Goal: Task Accomplishment & Management: Complete application form

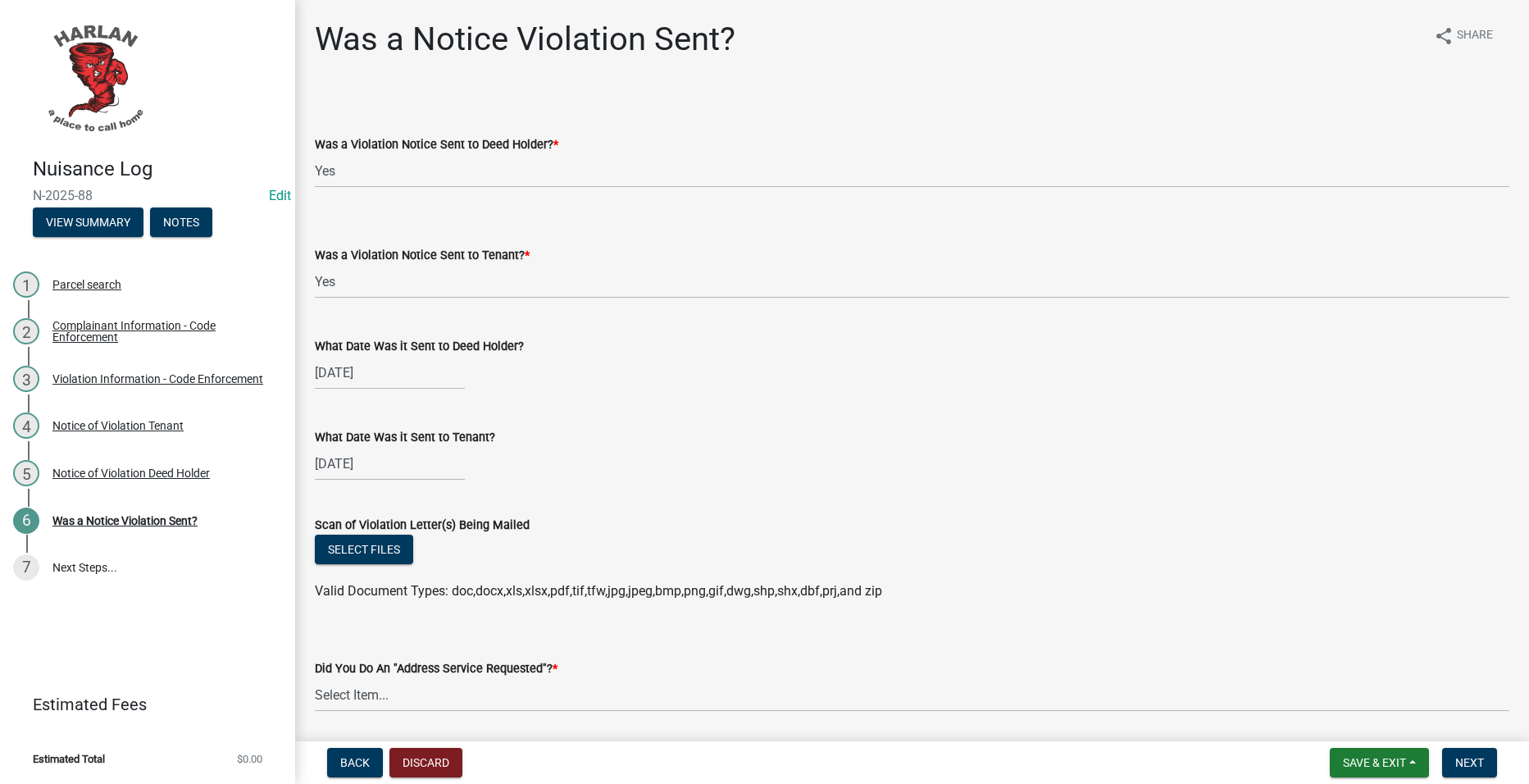
select select "293e99c7-44a0-45b5-b16f-7dd4030f98f0"
click at [1388, 768] on span "Save & Exit" at bounding box center [1375, 762] width 63 height 13
click at [1333, 685] on button "Save" at bounding box center [1363, 680] width 131 height 39
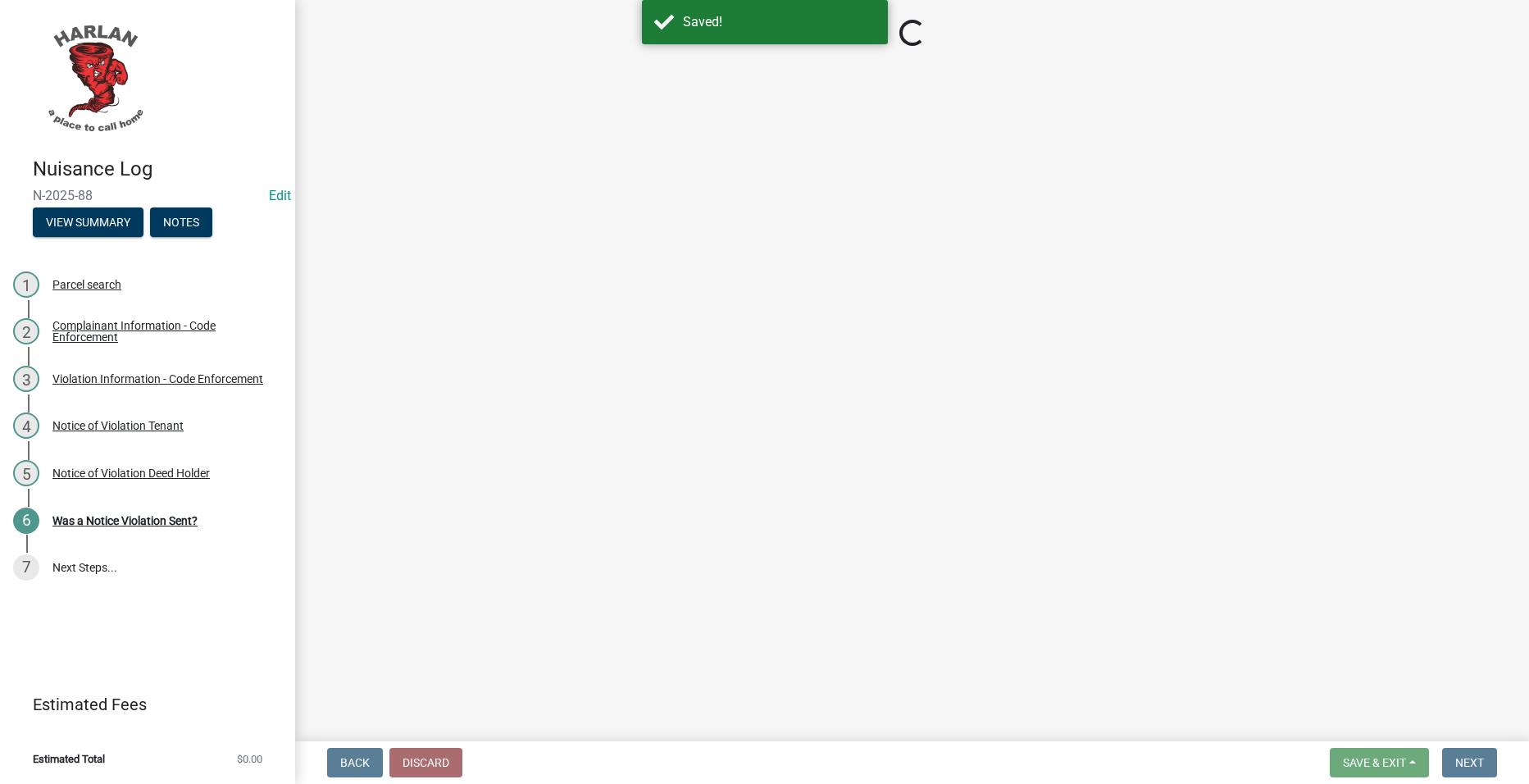
select select "293e99c7-44a0-45b5-b16f-7dd4030f98f0"
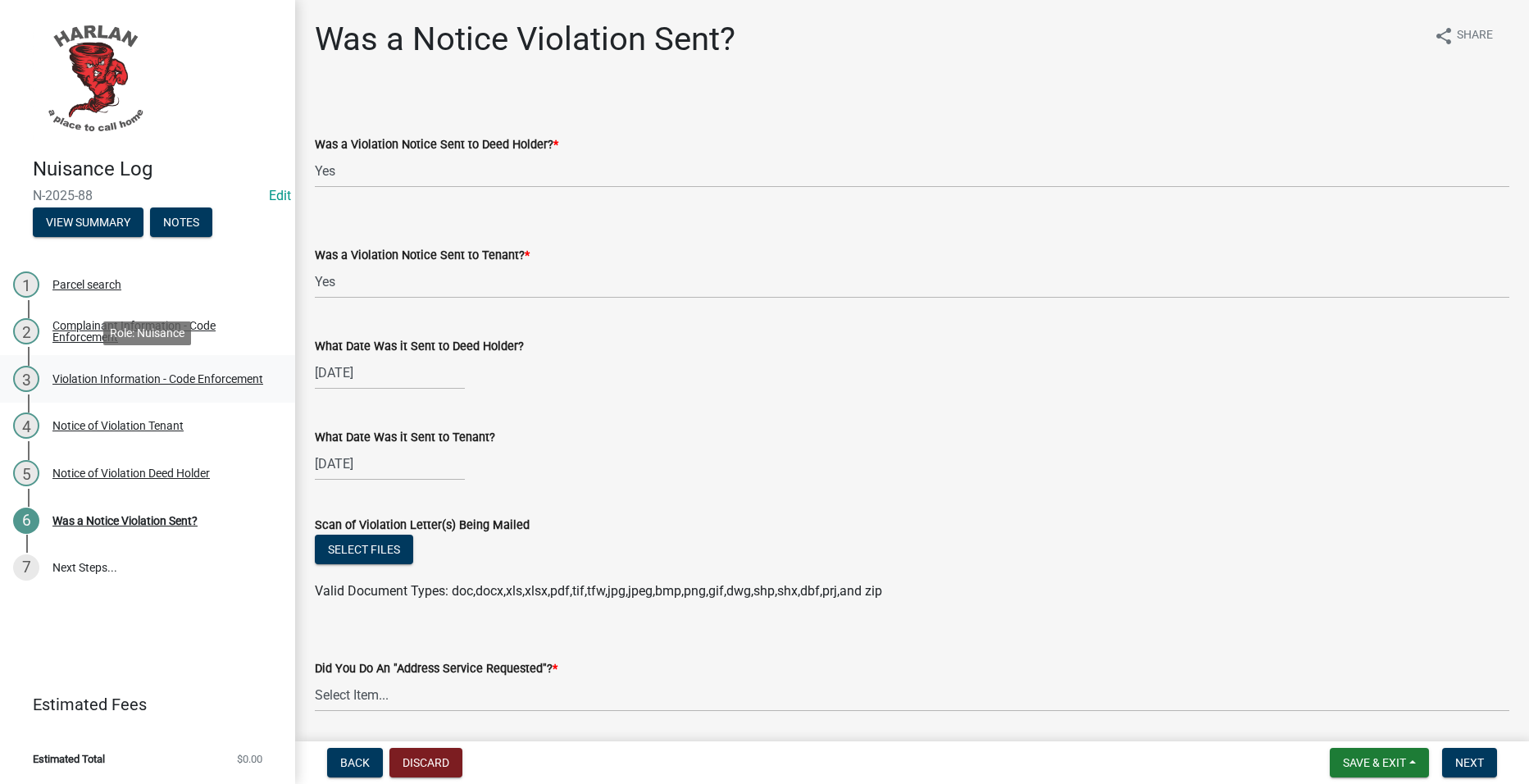
click at [112, 380] on div "Violation Information - Code Enforcement" at bounding box center [158, 379] width 211 height 12
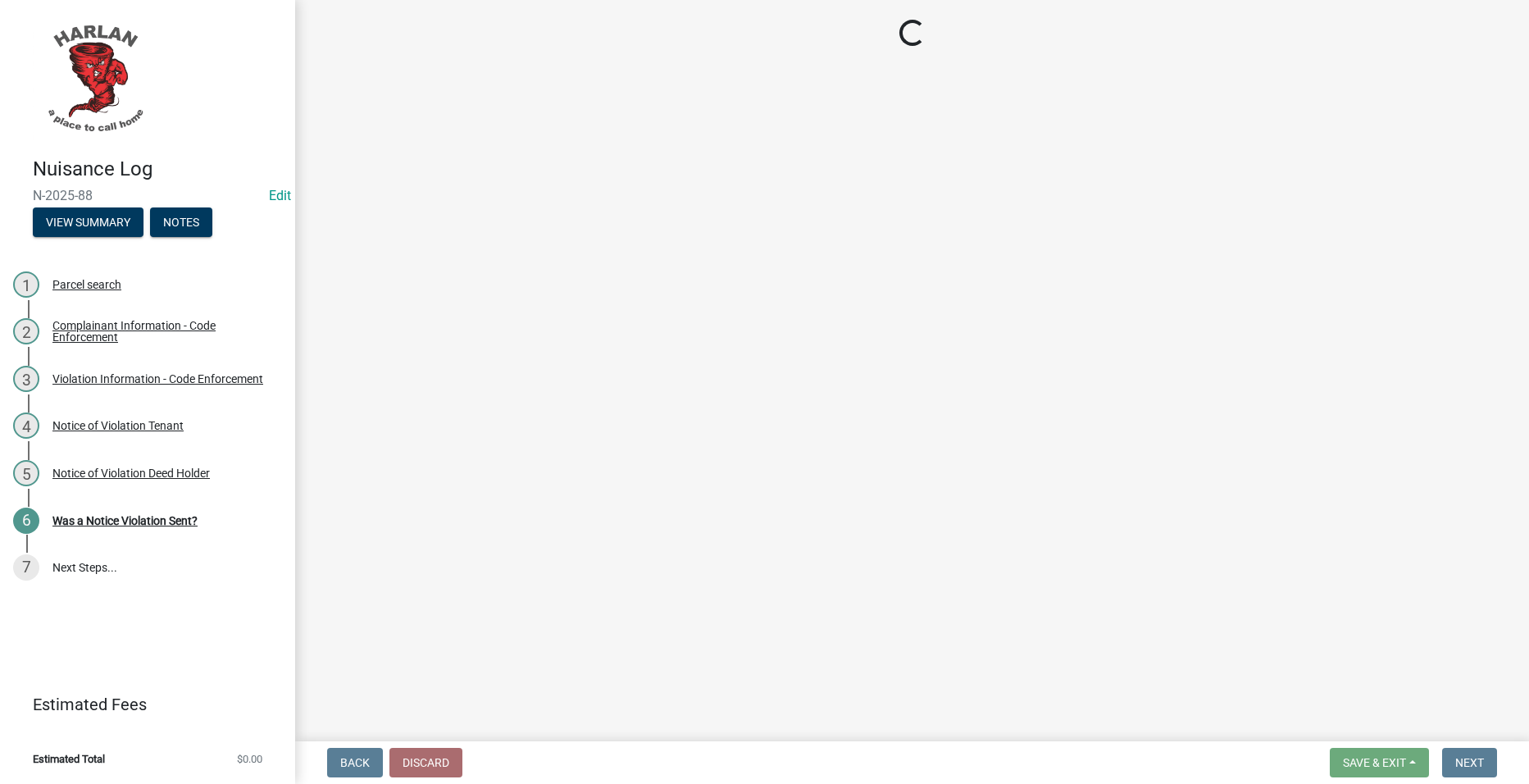
select select "0a298d24-01ac-4a1e-916a-936262bff8a5"
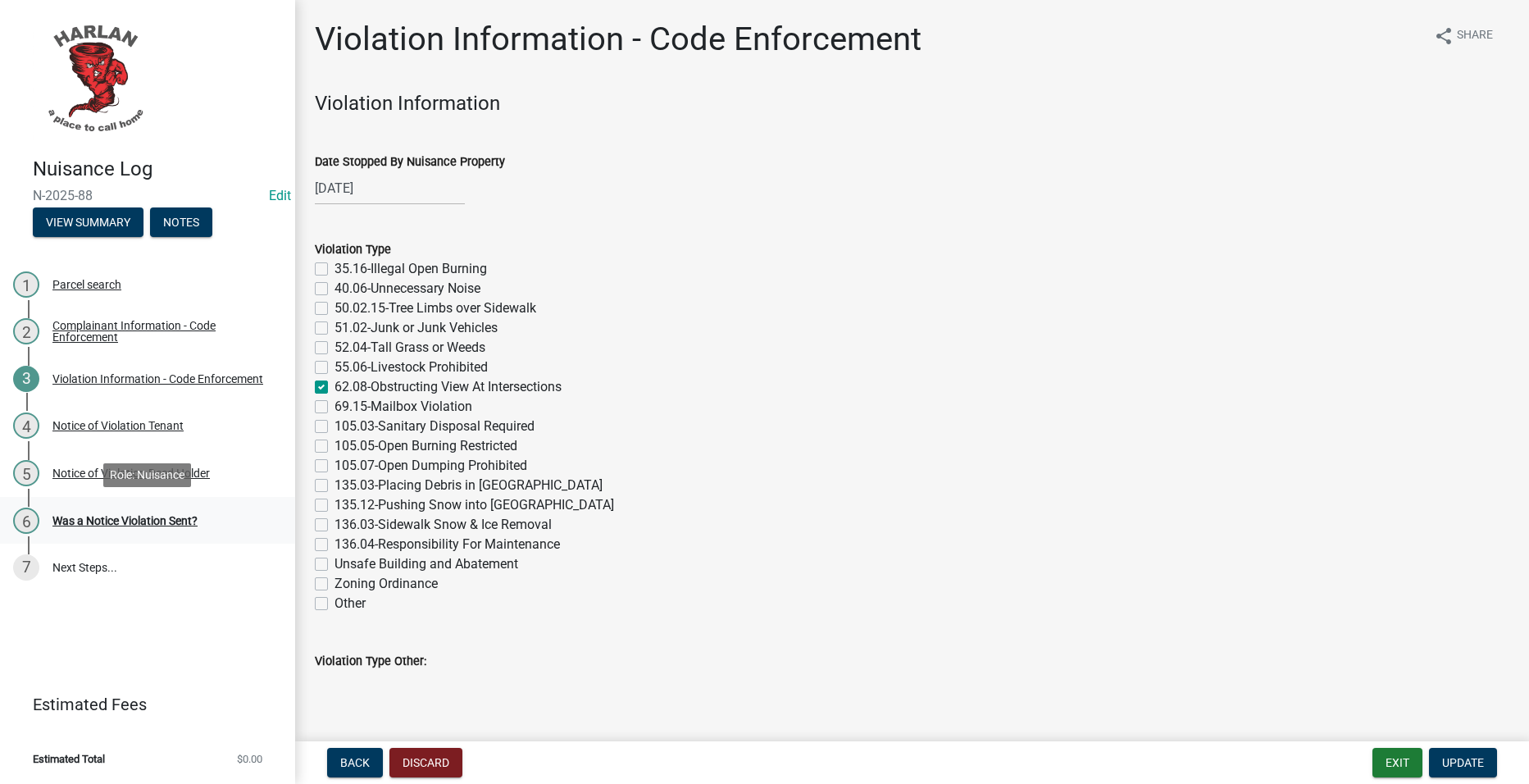
click at [165, 525] on div "Was a Notice Violation Sent?" at bounding box center [125, 520] width 145 height 12
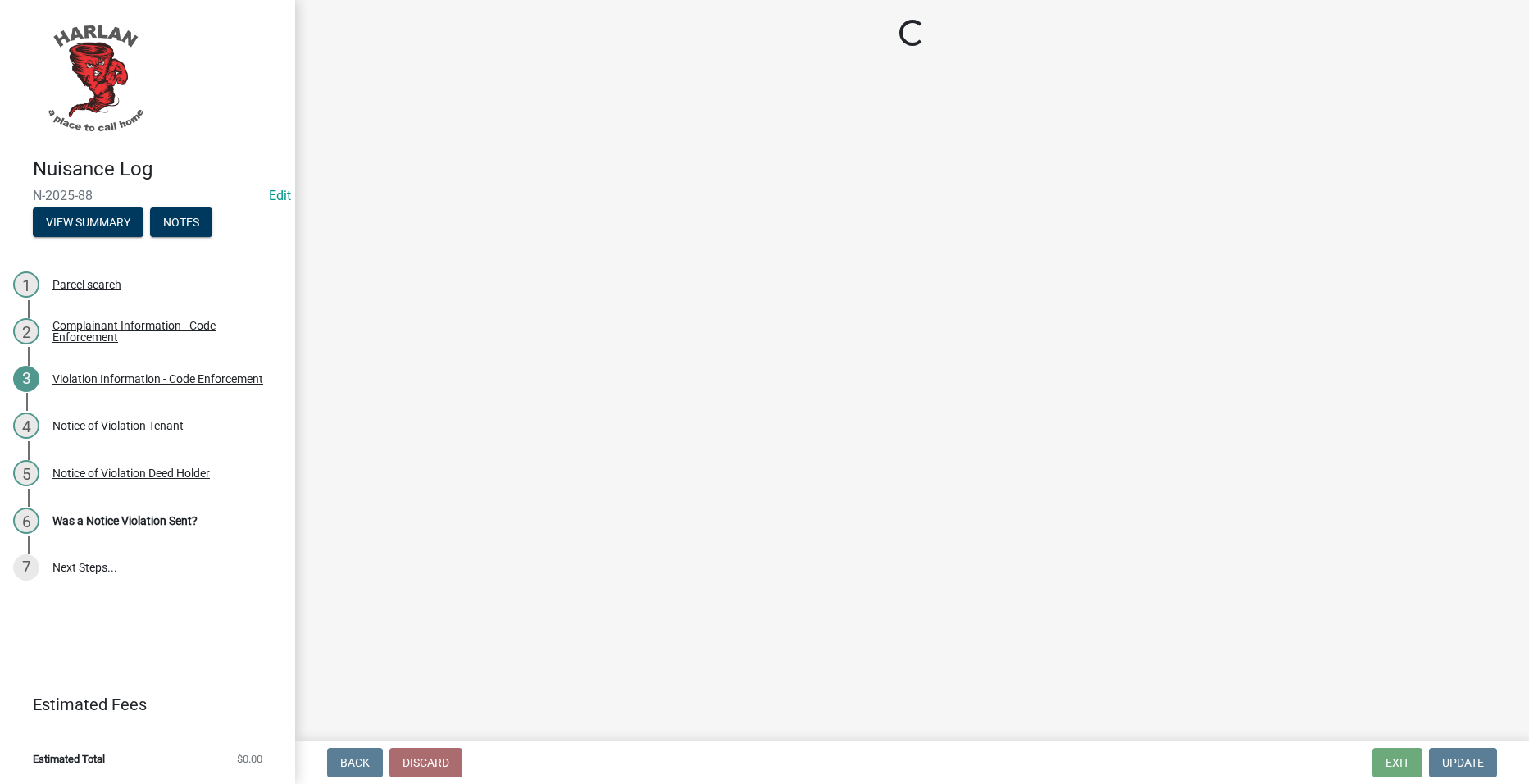
select select "293e99c7-44a0-45b5-b16f-7dd4030f98f0"
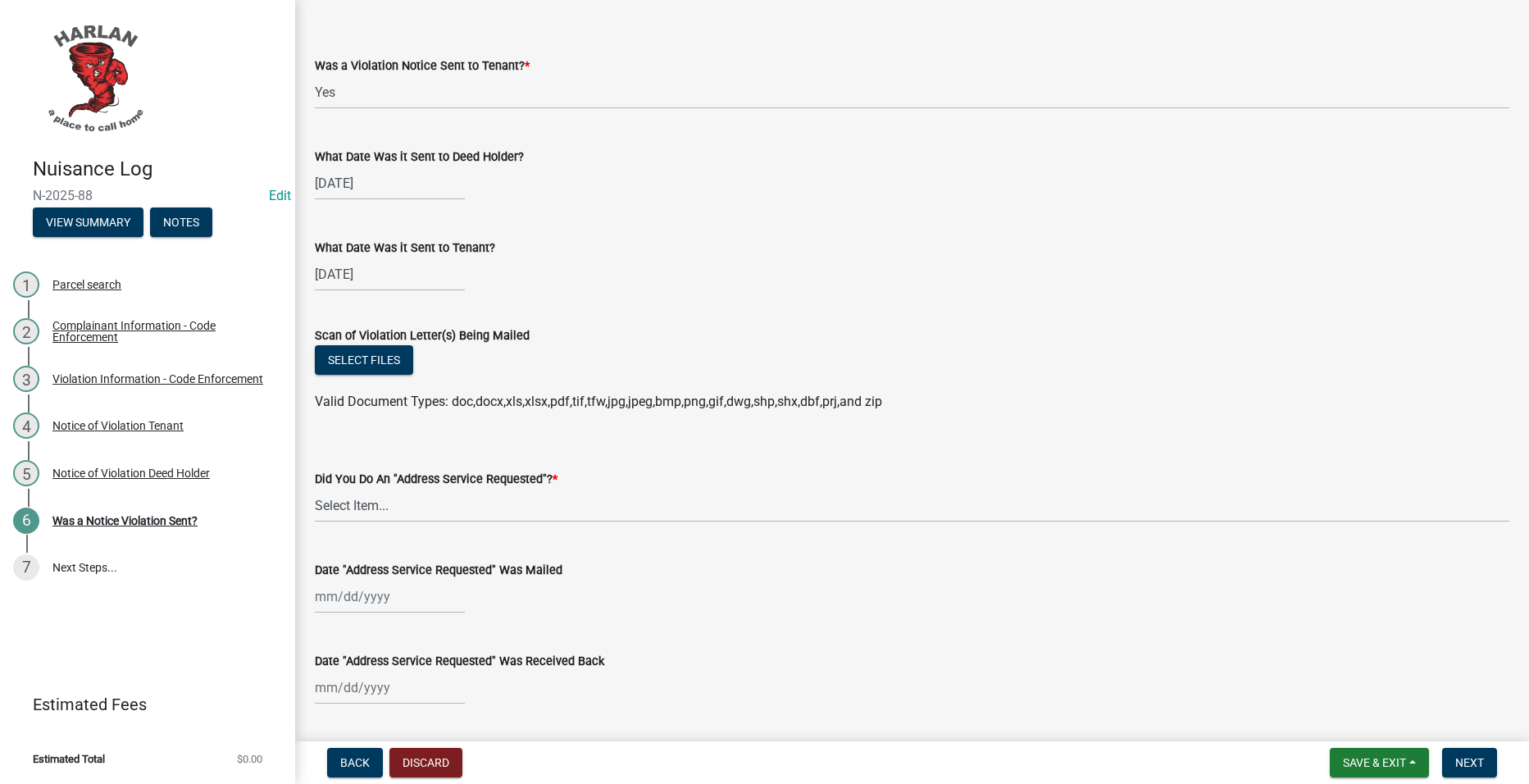
scroll to position [246, 0]
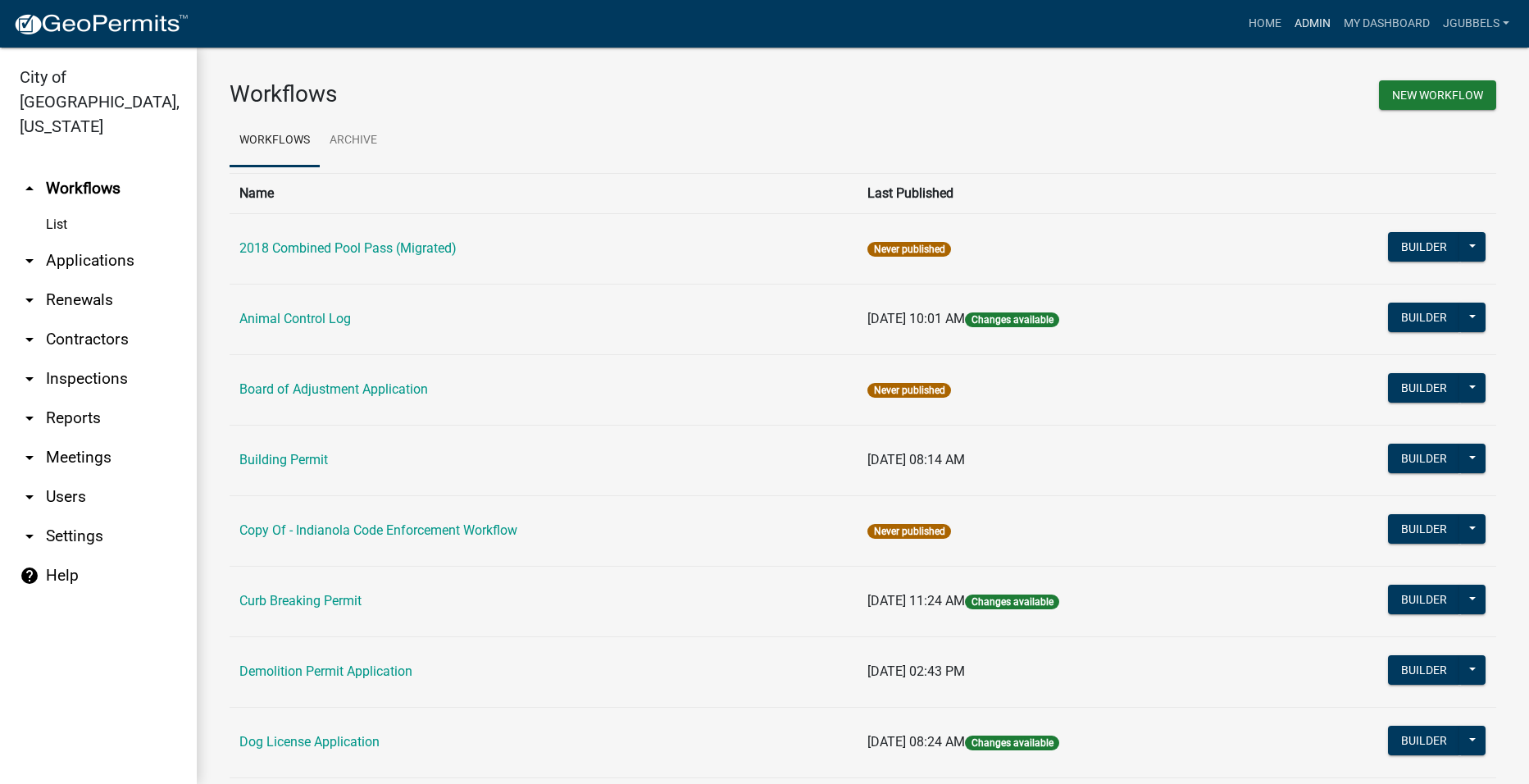
click at [1326, 17] on link "Admin" at bounding box center [1312, 23] width 49 height 31
click at [1323, 21] on link "Admin" at bounding box center [1312, 23] width 49 height 31
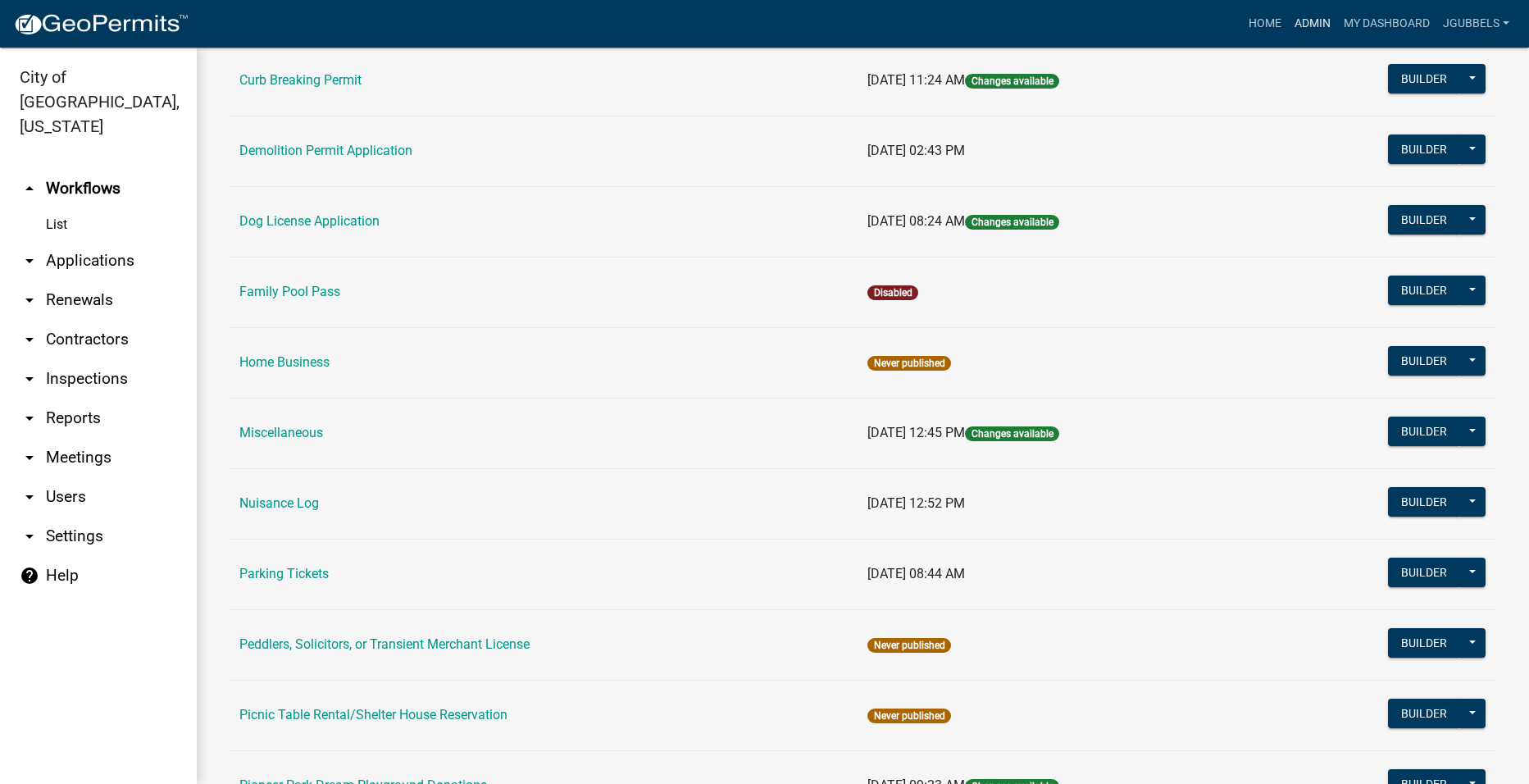
scroll to position [574, 0]
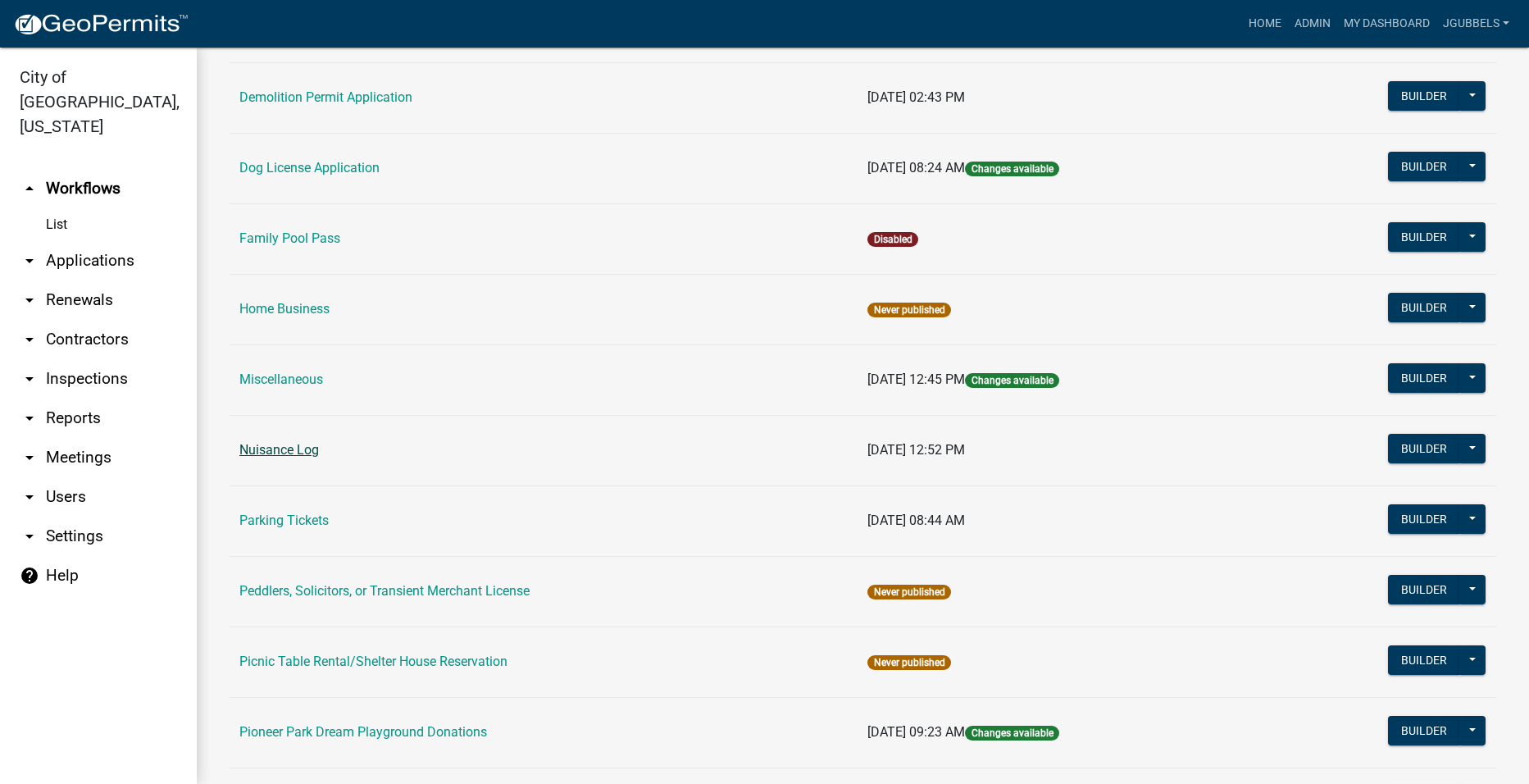
click at [282, 445] on link "Nuisance Log" at bounding box center [279, 450] width 79 height 16
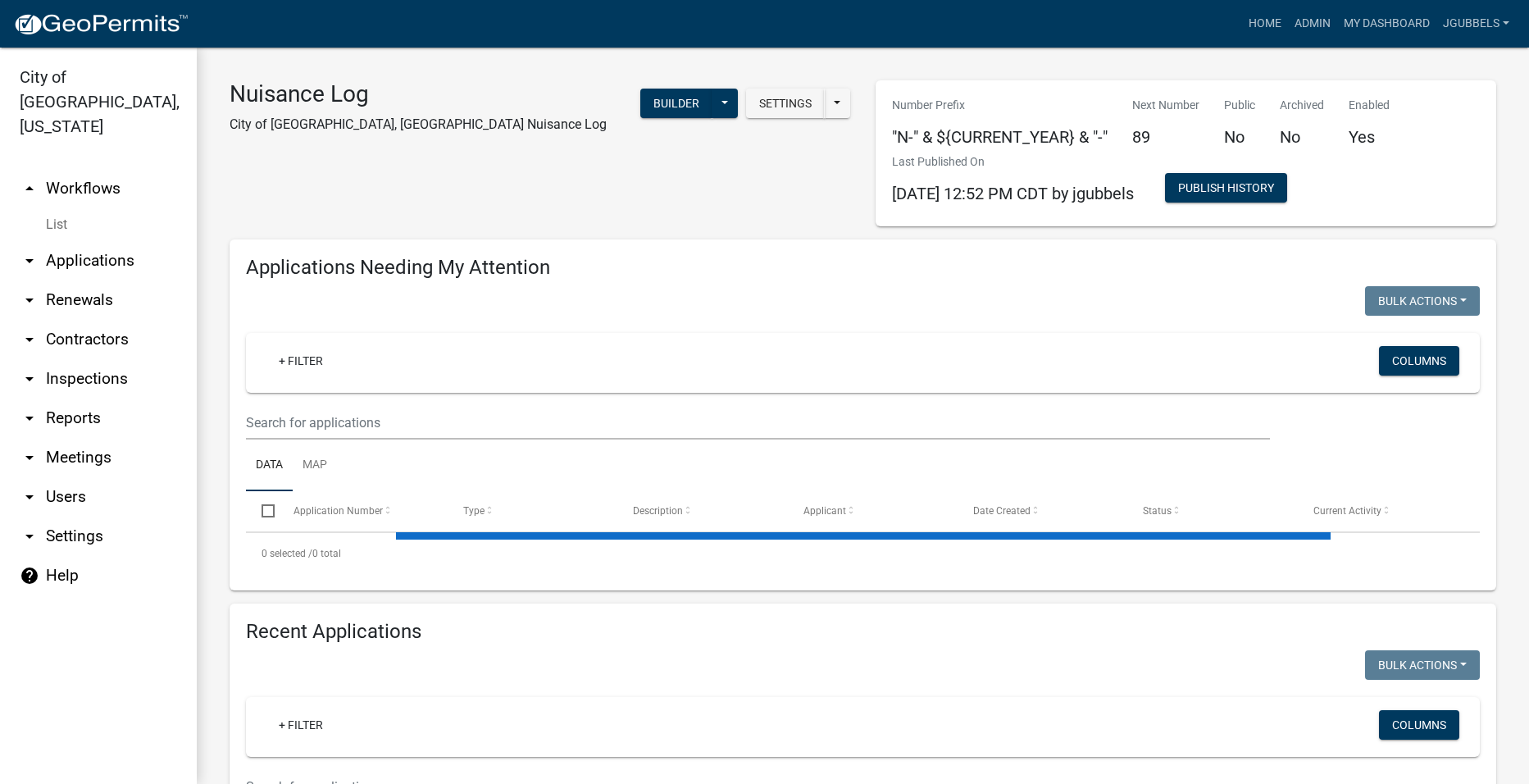
select select "2: 50"
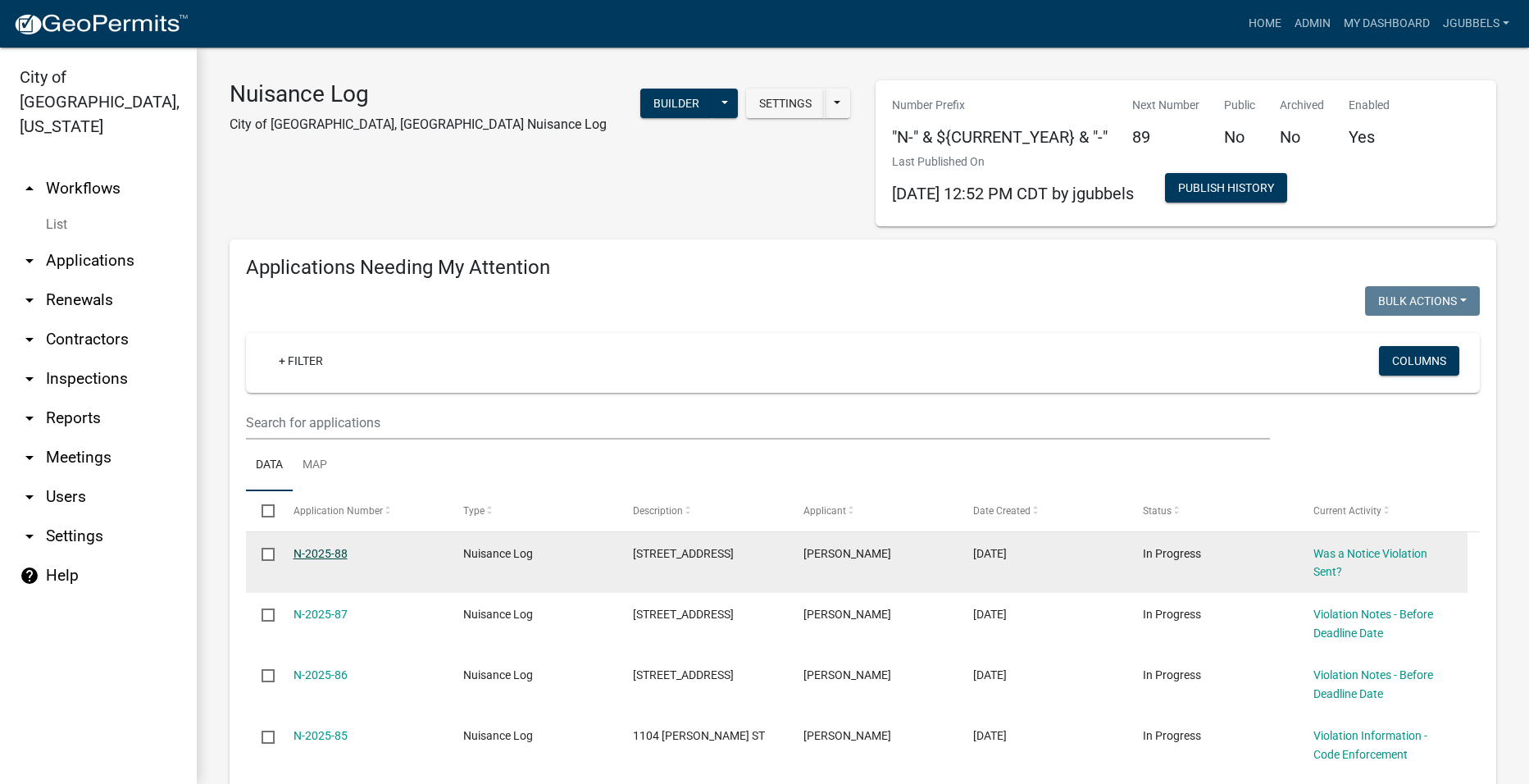
click at [321, 546] on link "N-2025-88" at bounding box center [320, 553] width 54 height 13
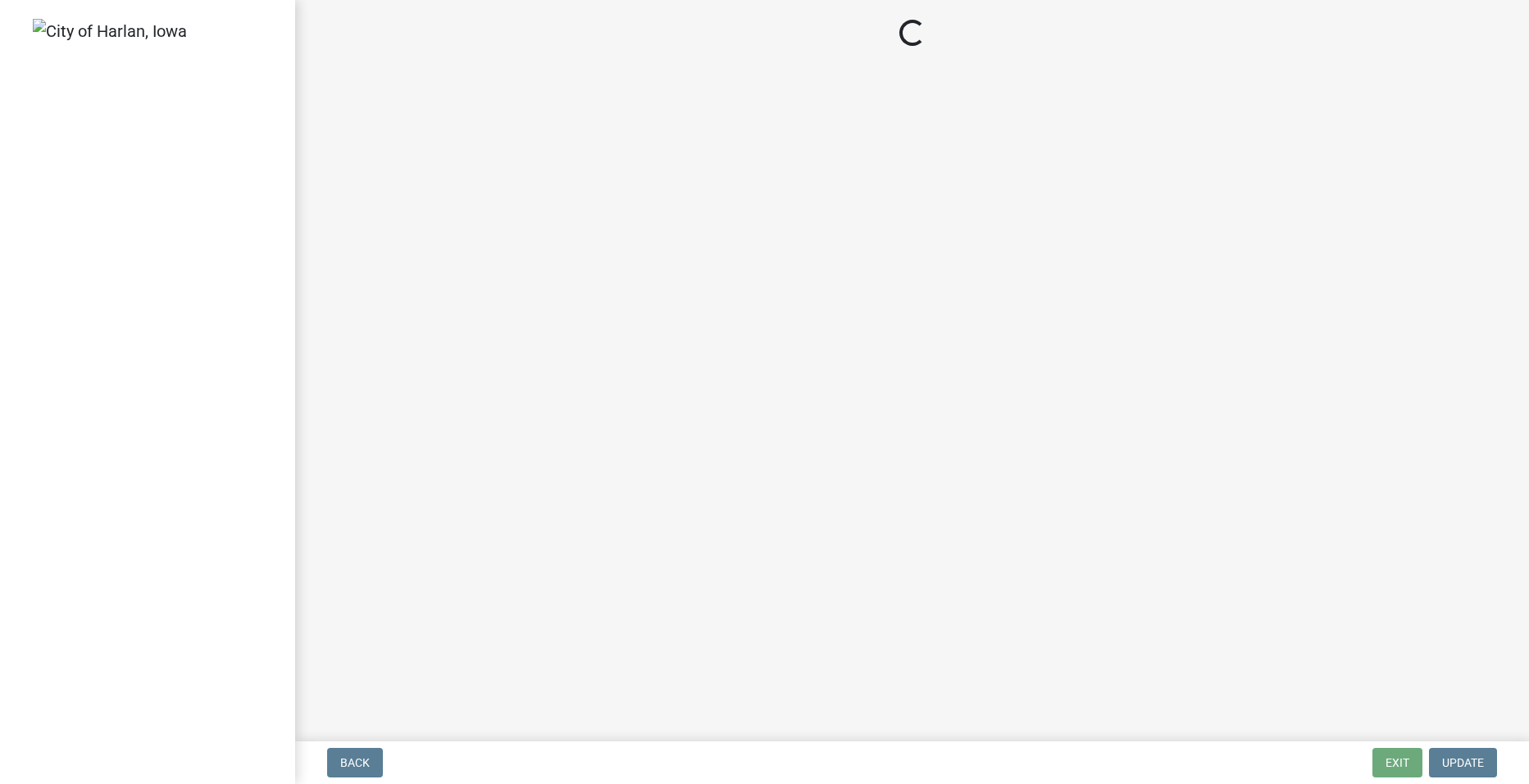
select select "293e99c7-44a0-45b5-b16f-7dd4030f98f0"
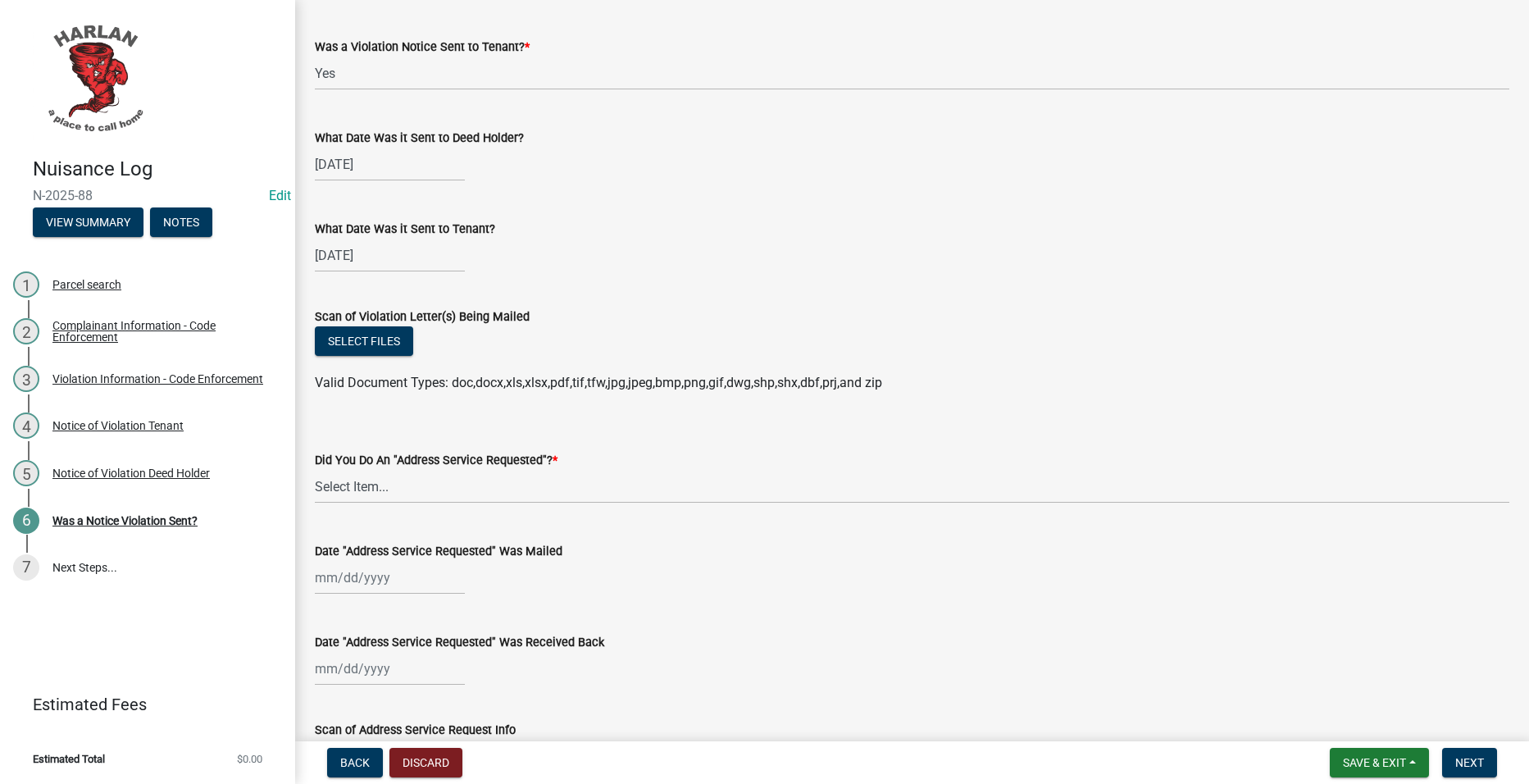
scroll to position [246, 0]
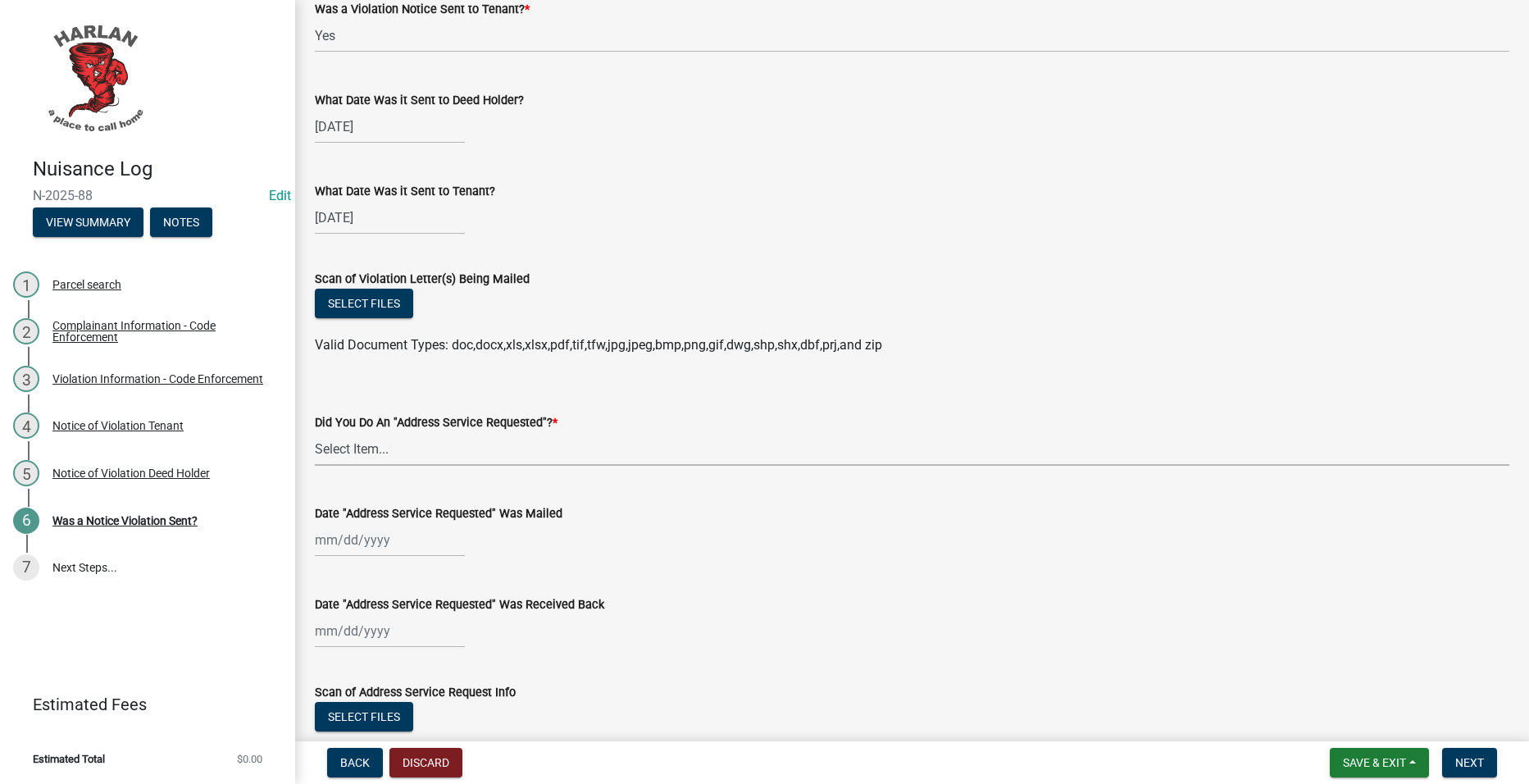
drag, startPoint x: 575, startPoint y: 451, endPoint x: 555, endPoint y: 468, distance: 26.2
click at [575, 451] on select "Select Item... Yes No" at bounding box center [912, 449] width 1195 height 33
click at [314, 432] on select "Select Item... Yes No" at bounding box center [912, 449] width 1195 height 33
select select "a7ada854-cad3-4cd9-b1c3-a829e5073110"
click at [384, 306] on button "Select files" at bounding box center [364, 303] width 98 height 29
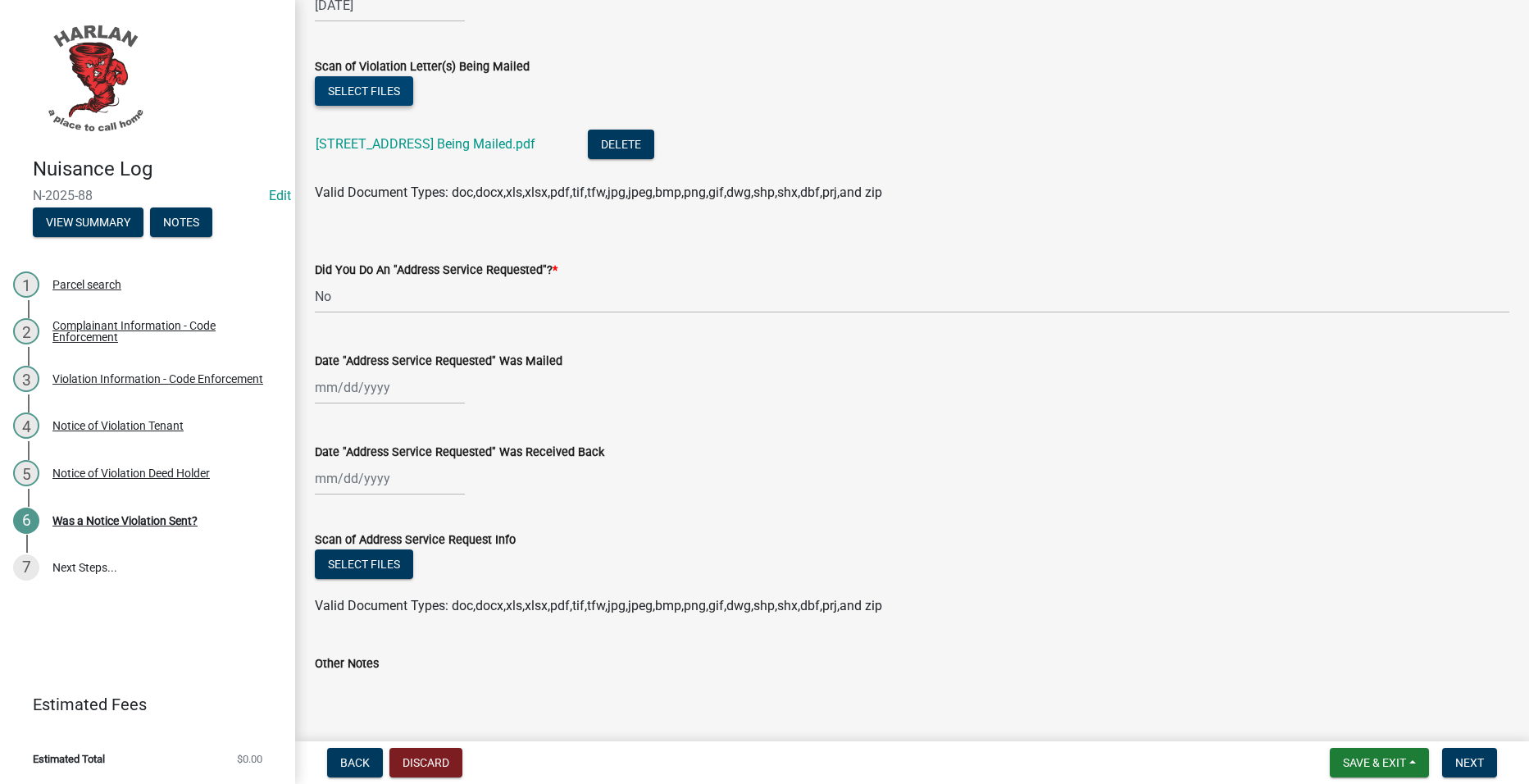
scroll to position [550, 0]
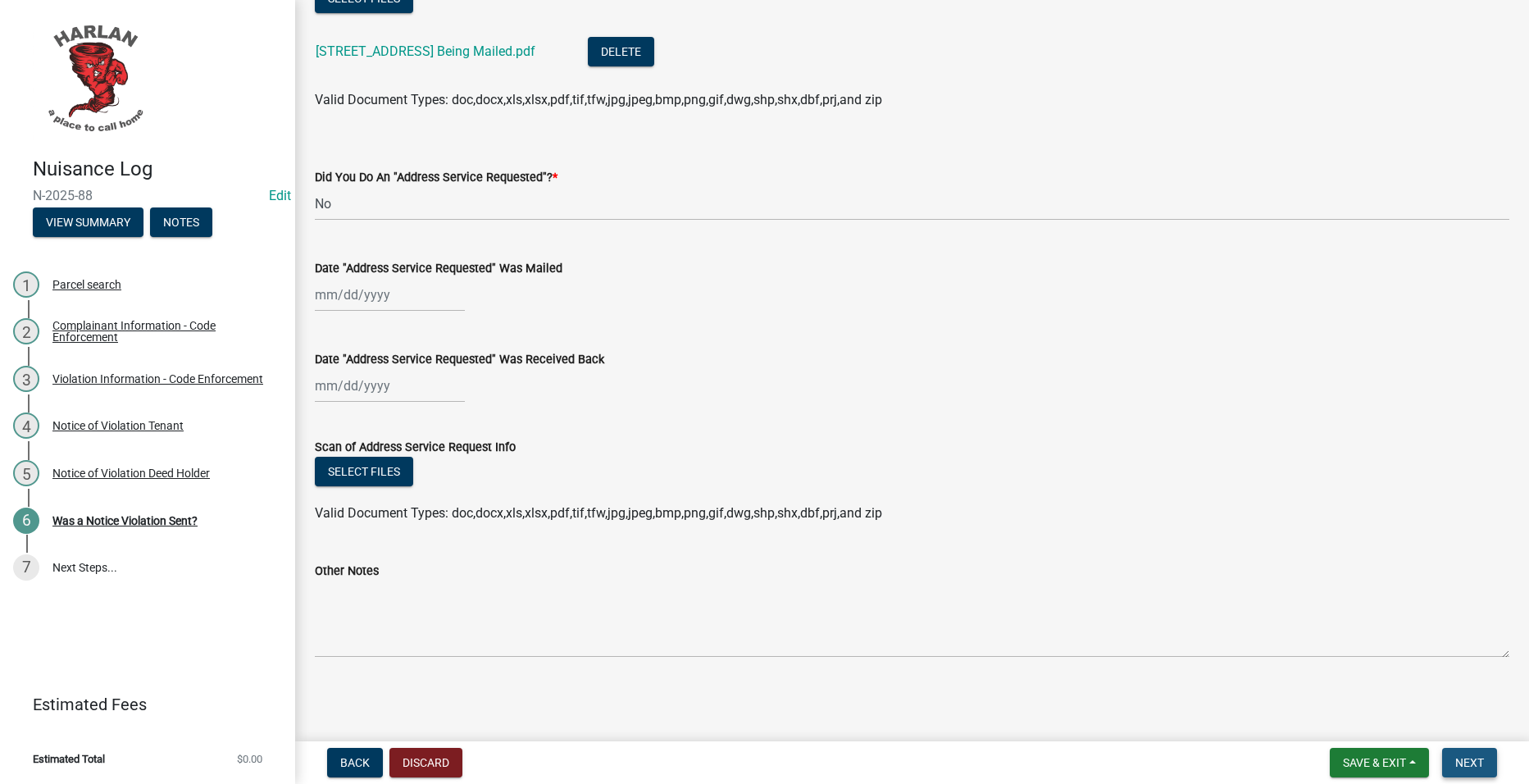
click at [1468, 757] on span "Next" at bounding box center [1469, 762] width 28 height 13
